Goal: Information Seeking & Learning: Learn about a topic

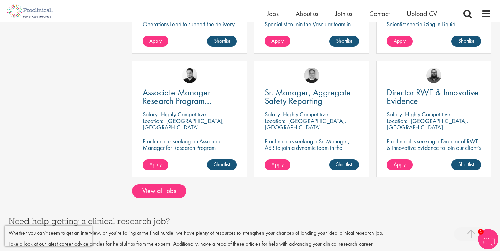
scroll to position [547, 0]
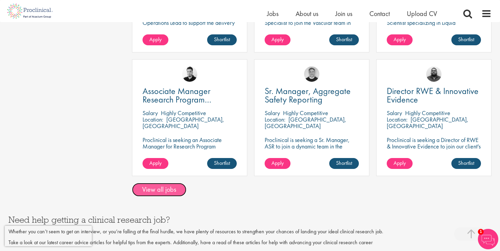
click at [168, 188] on link "View all jobs" at bounding box center [159, 190] width 54 height 14
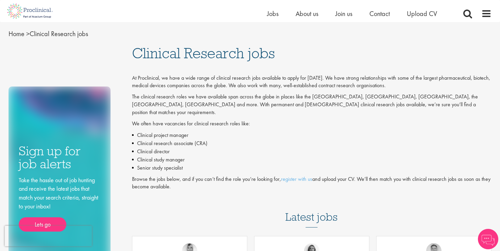
scroll to position [556, 0]
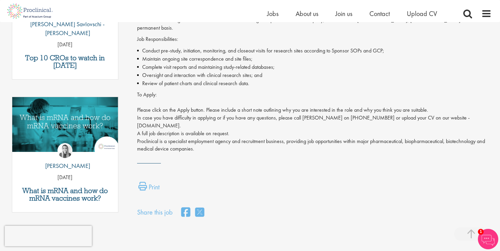
scroll to position [187, 0]
